Goal: Download file/media

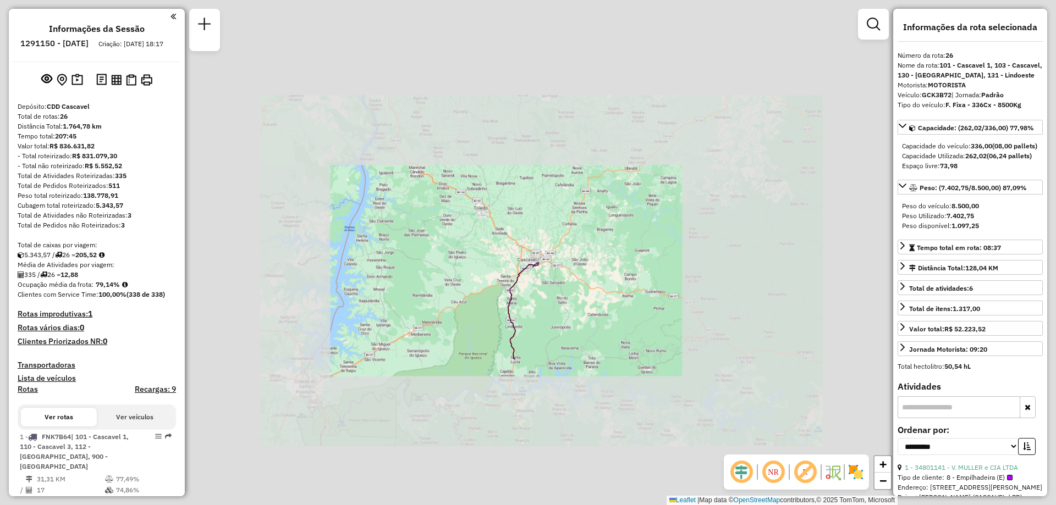
select select "**********"
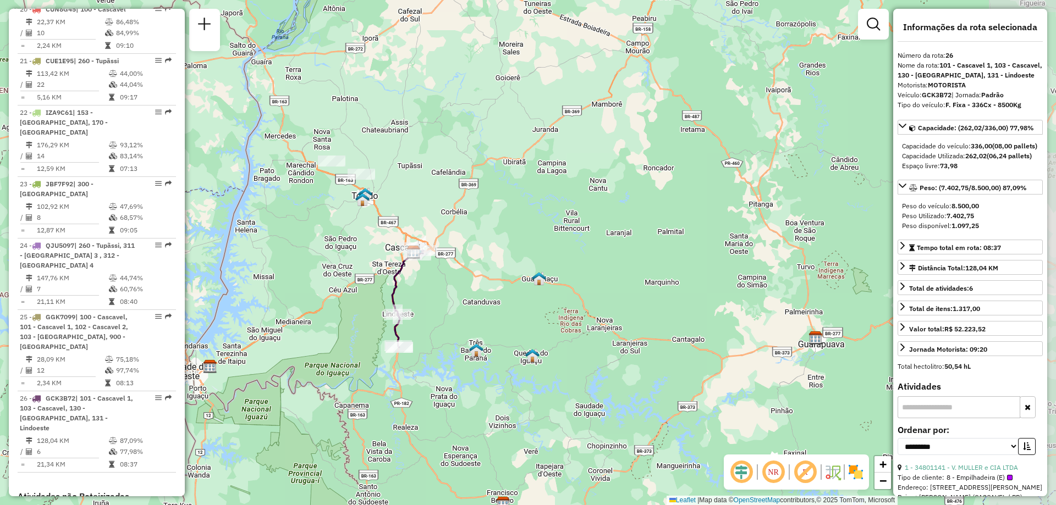
drag, startPoint x: 606, startPoint y: 289, endPoint x: 490, endPoint y: 277, distance: 116.1
click at [490, 277] on div "Janela de atendimento Grade de atendimento Capacidade Transportadoras Veículos …" at bounding box center [528, 252] width 1056 height 505
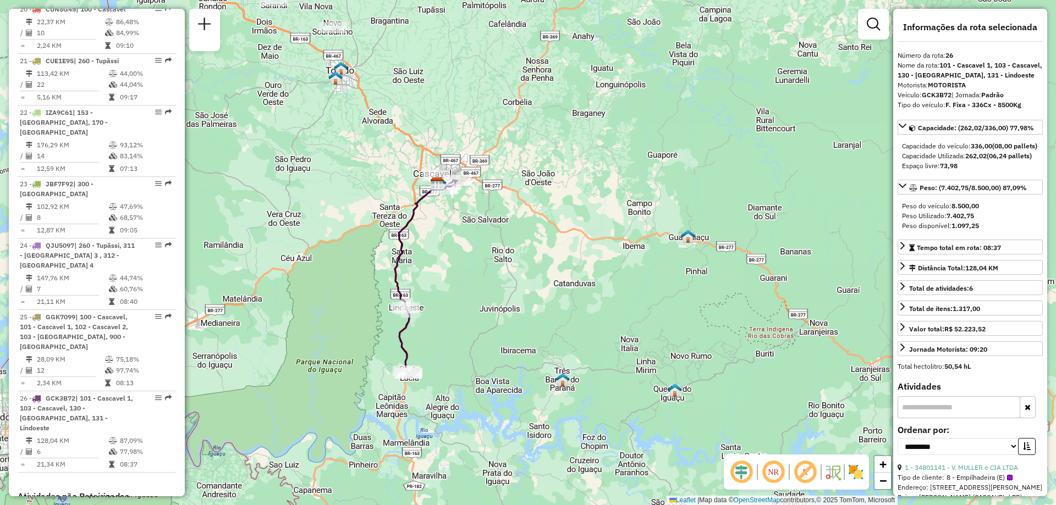
drag, startPoint x: 433, startPoint y: 336, endPoint x: 439, endPoint y: 305, distance: 31.3
click at [439, 305] on div "Janela de atendimento Grade de atendimento Capacidade Transportadoras Veículos …" at bounding box center [528, 252] width 1056 height 505
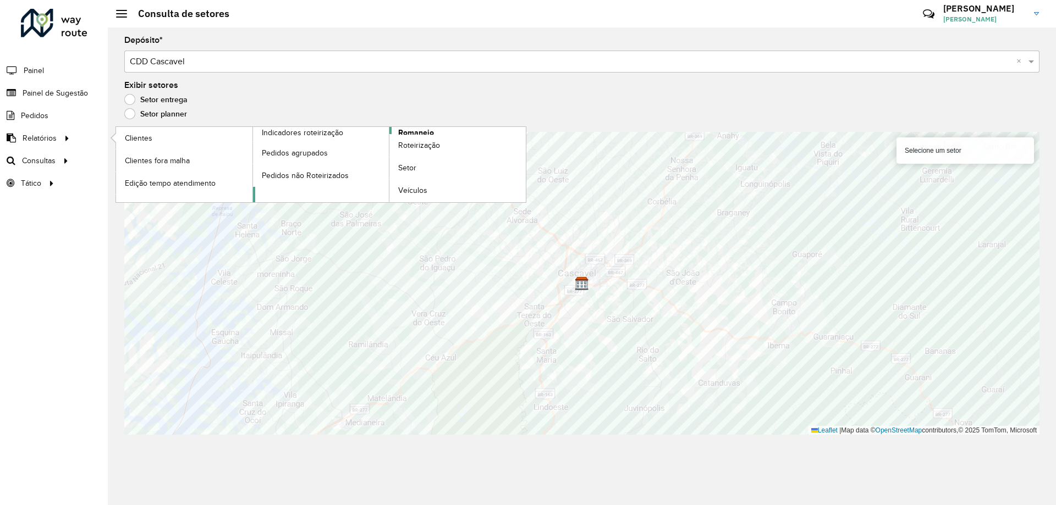
click at [406, 133] on span "Romaneio" at bounding box center [416, 133] width 36 height 12
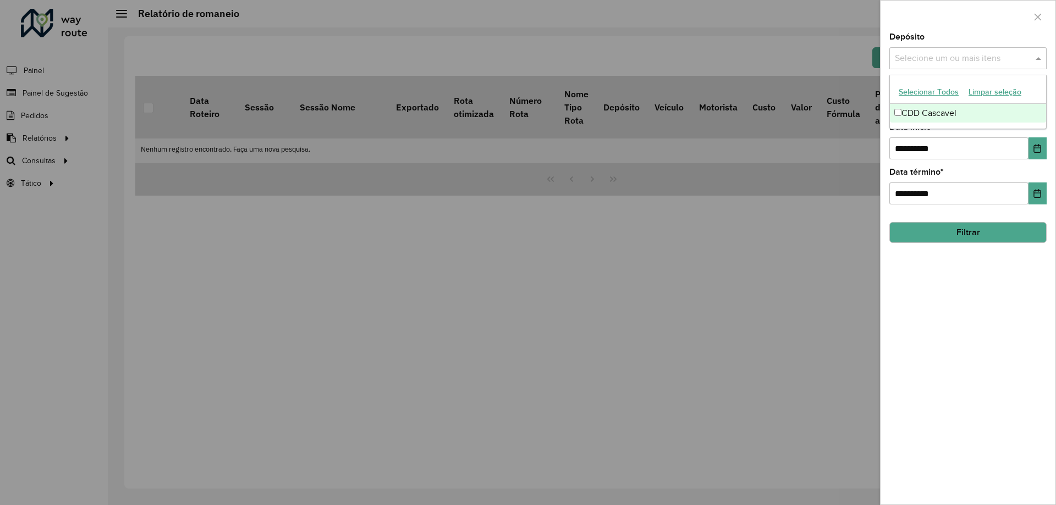
click at [940, 57] on input "text" at bounding box center [962, 58] width 141 height 13
click at [915, 107] on div "CDD Cascavel" at bounding box center [968, 113] width 156 height 19
click at [1019, 152] on input "**********" at bounding box center [958, 148] width 139 height 22
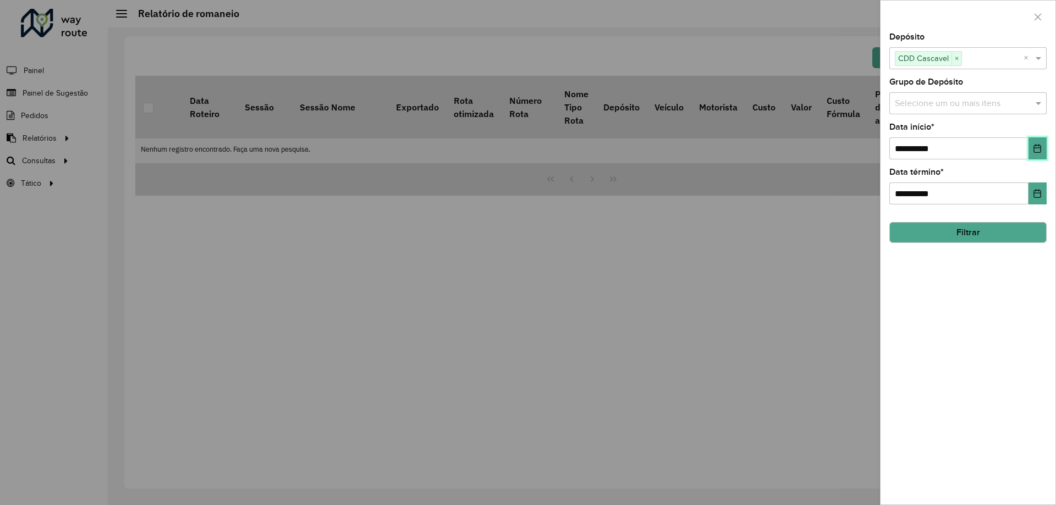
click at [1037, 150] on icon "Choose Date" at bounding box center [1037, 148] width 9 height 9
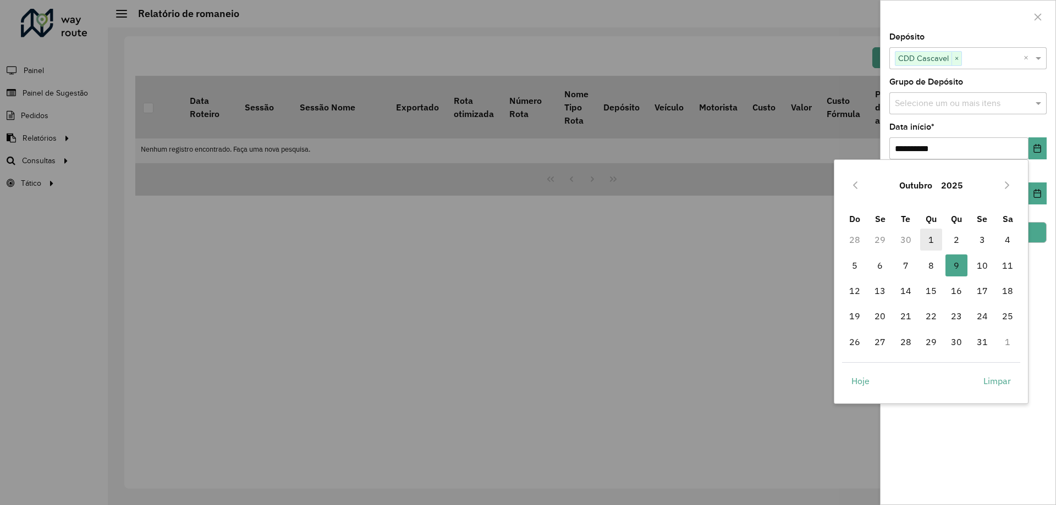
click at [929, 241] on span "1" at bounding box center [931, 240] width 22 height 22
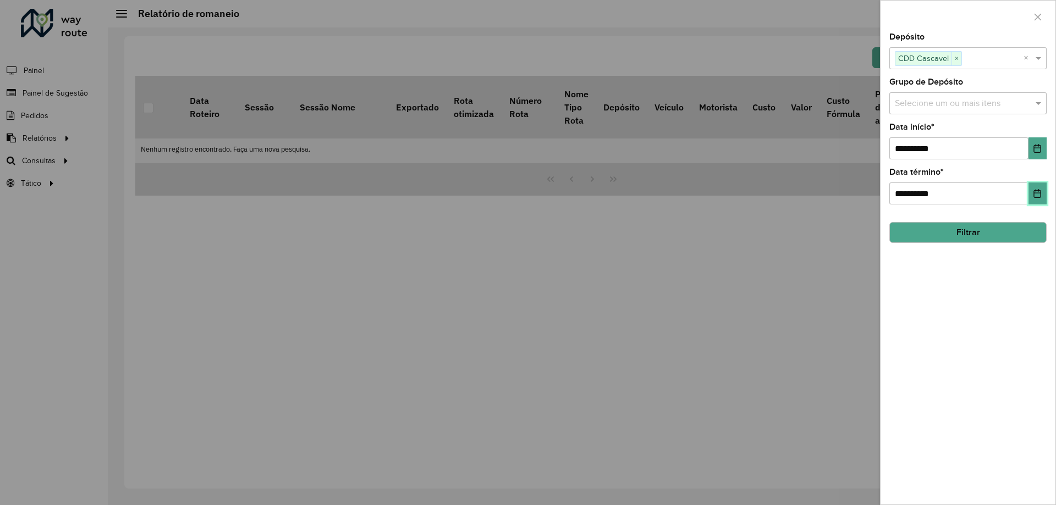
click at [1040, 193] on icon "Choose Date" at bounding box center [1037, 193] width 7 height 9
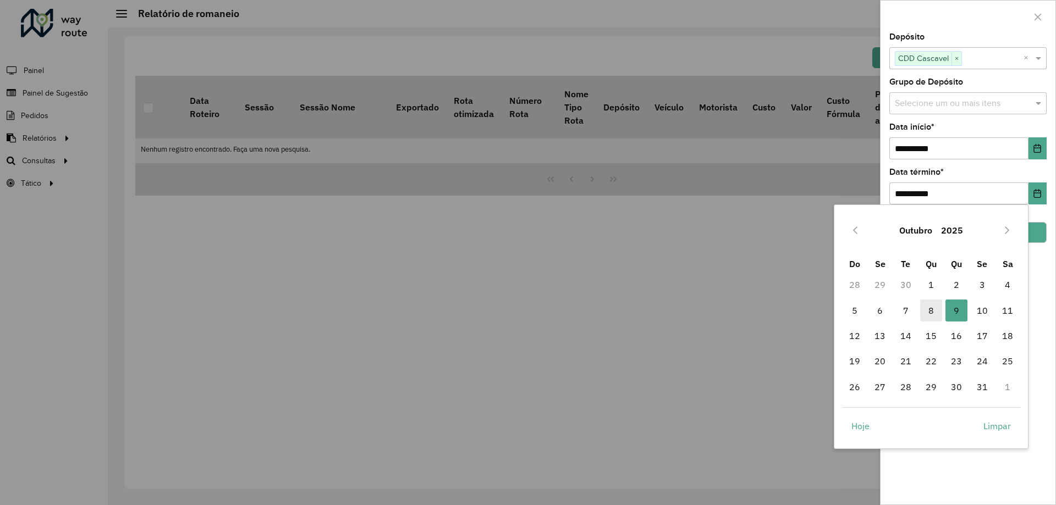
click at [939, 314] on span "8" at bounding box center [931, 311] width 22 height 22
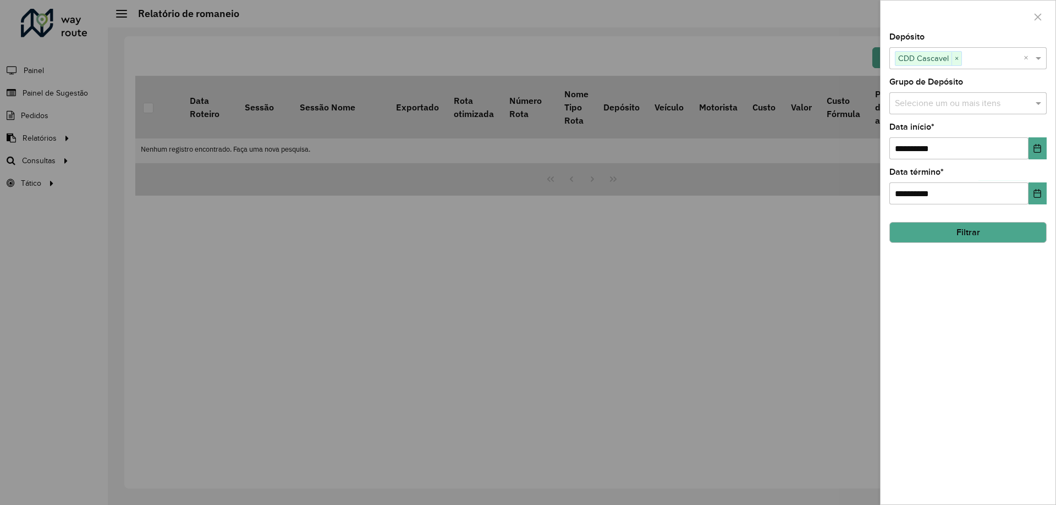
click at [990, 239] on button "Filtrar" at bounding box center [967, 232] width 157 height 21
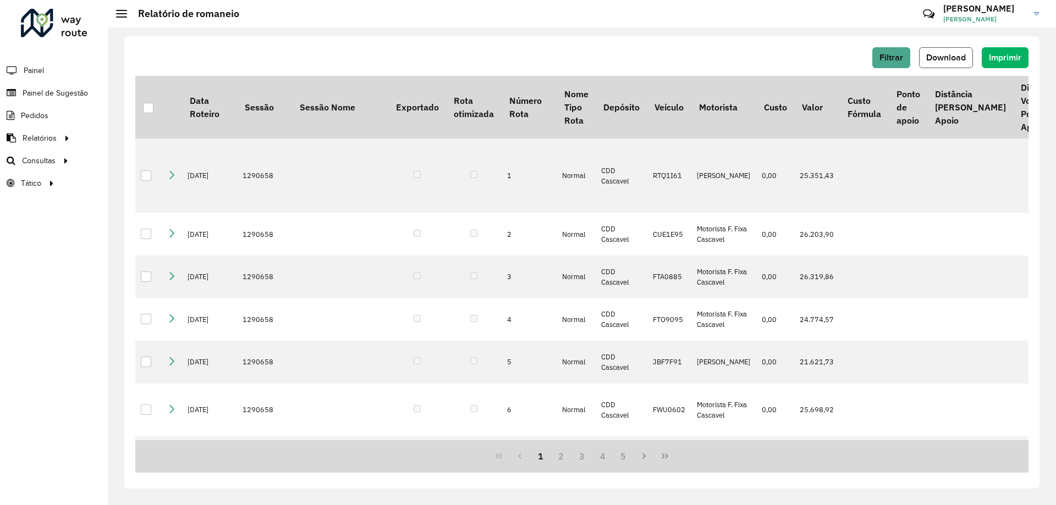
click at [958, 57] on span "Download" at bounding box center [946, 57] width 40 height 9
